Goal: Transaction & Acquisition: Purchase product/service

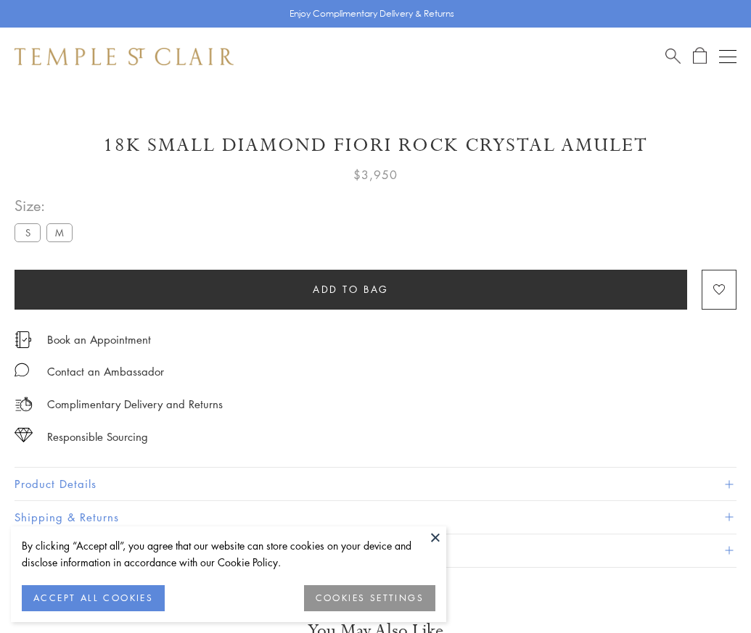
click at [350, 289] on span "Add to bag" at bounding box center [351, 289] width 76 height 16
